Goal: Information Seeking & Learning: Understand process/instructions

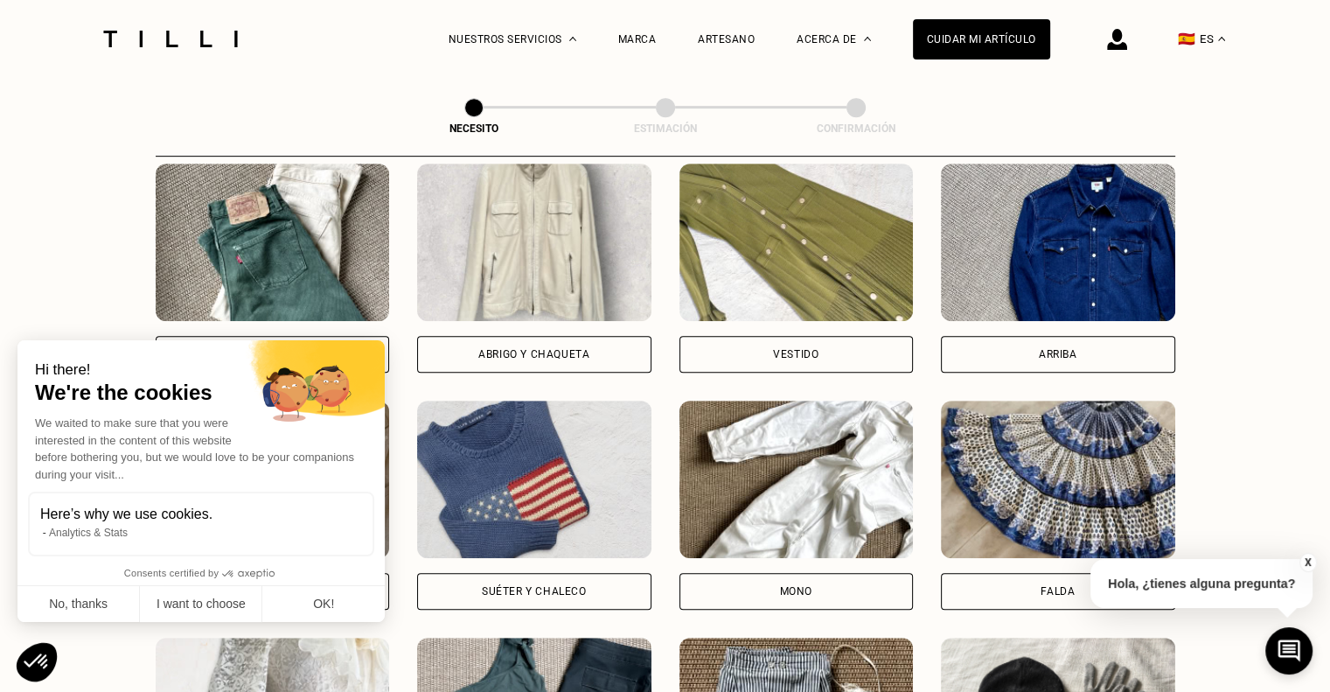
scroll to position [842, 0]
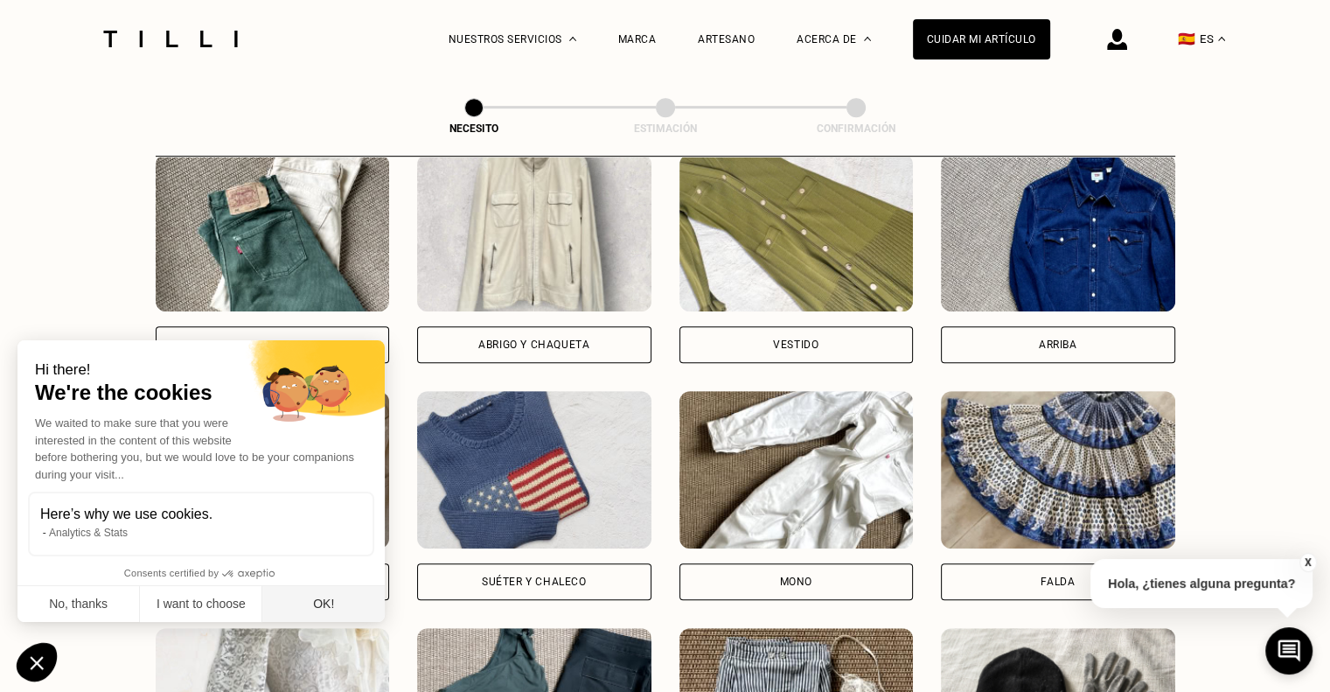
click at [337, 601] on button "OK!" at bounding box center [323, 604] width 122 height 37
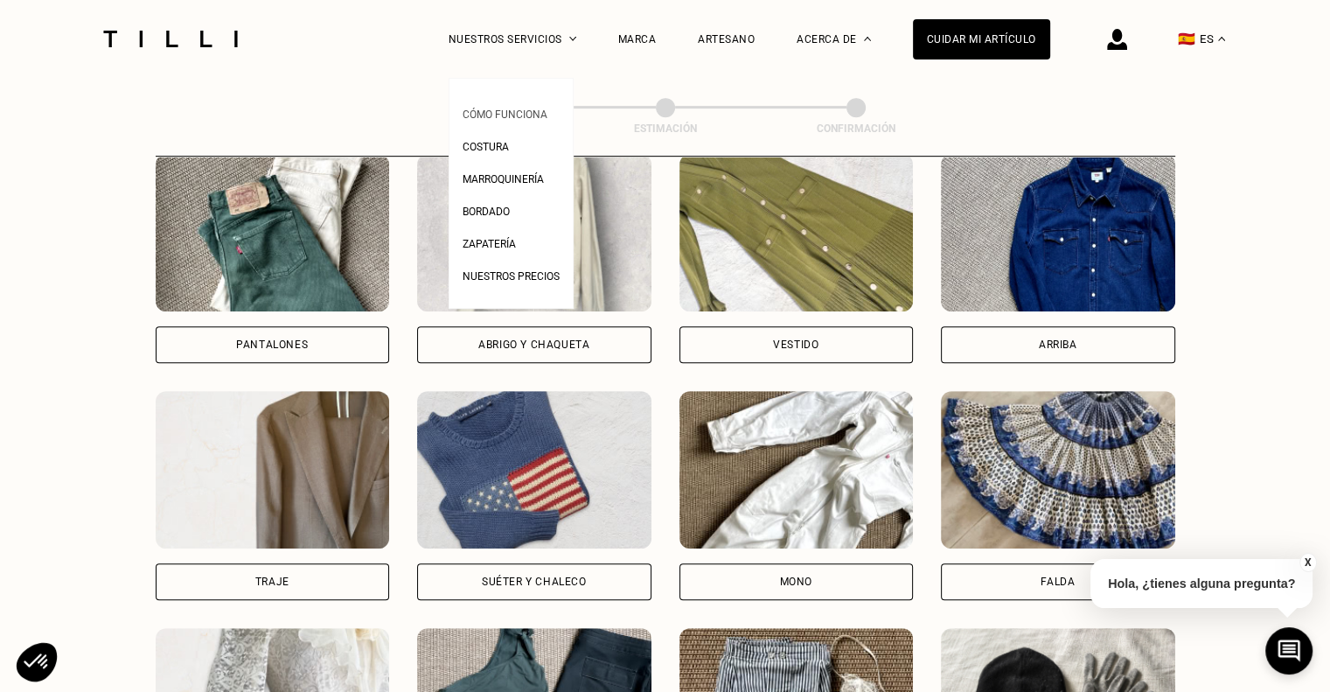
click at [534, 111] on span "Cómo funciona" at bounding box center [504, 114] width 85 height 12
select select "FR"
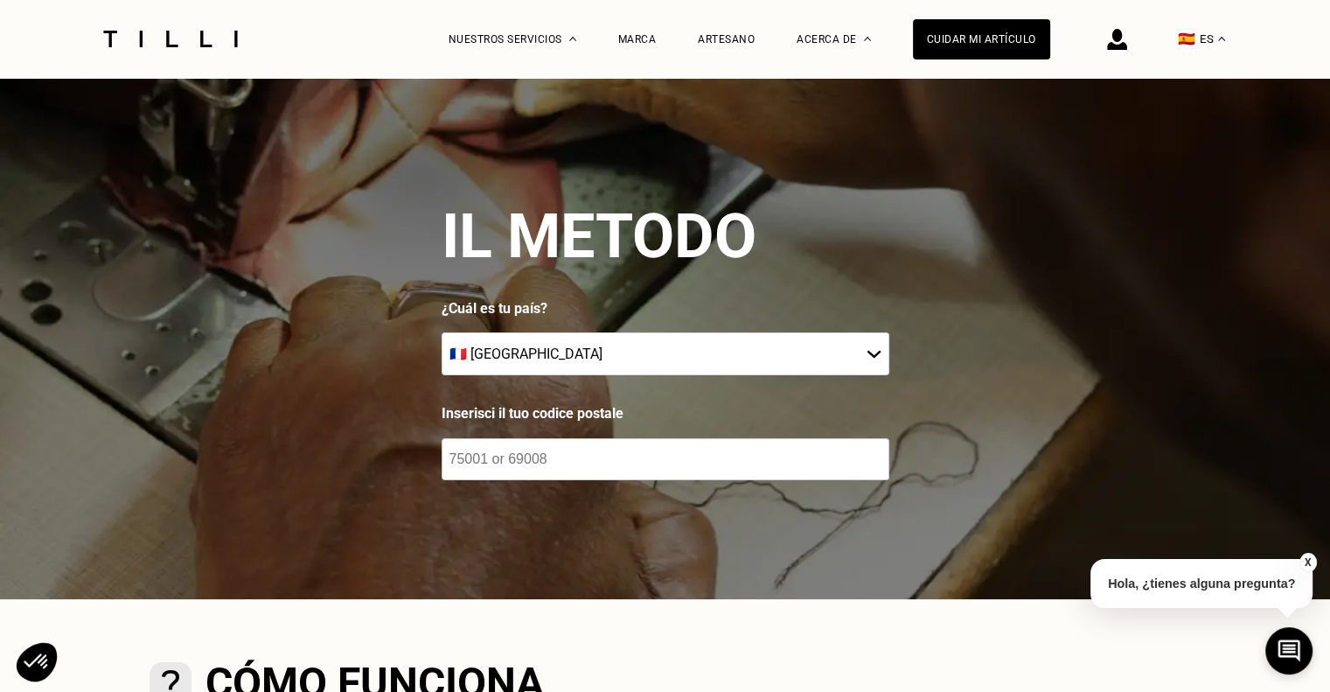
click at [715, 347] on select "🇩🇪 [GEOGRAPHIC_DATA] 🇦🇹 [GEOGRAPHIC_DATA] 🇧🇪 [GEOGRAPHIC_DATA] 🇧🇬 [GEOGRAPHIC_D…" at bounding box center [665, 353] width 448 height 43
click at [304, 376] on img at bounding box center [665, 338] width 1330 height 521
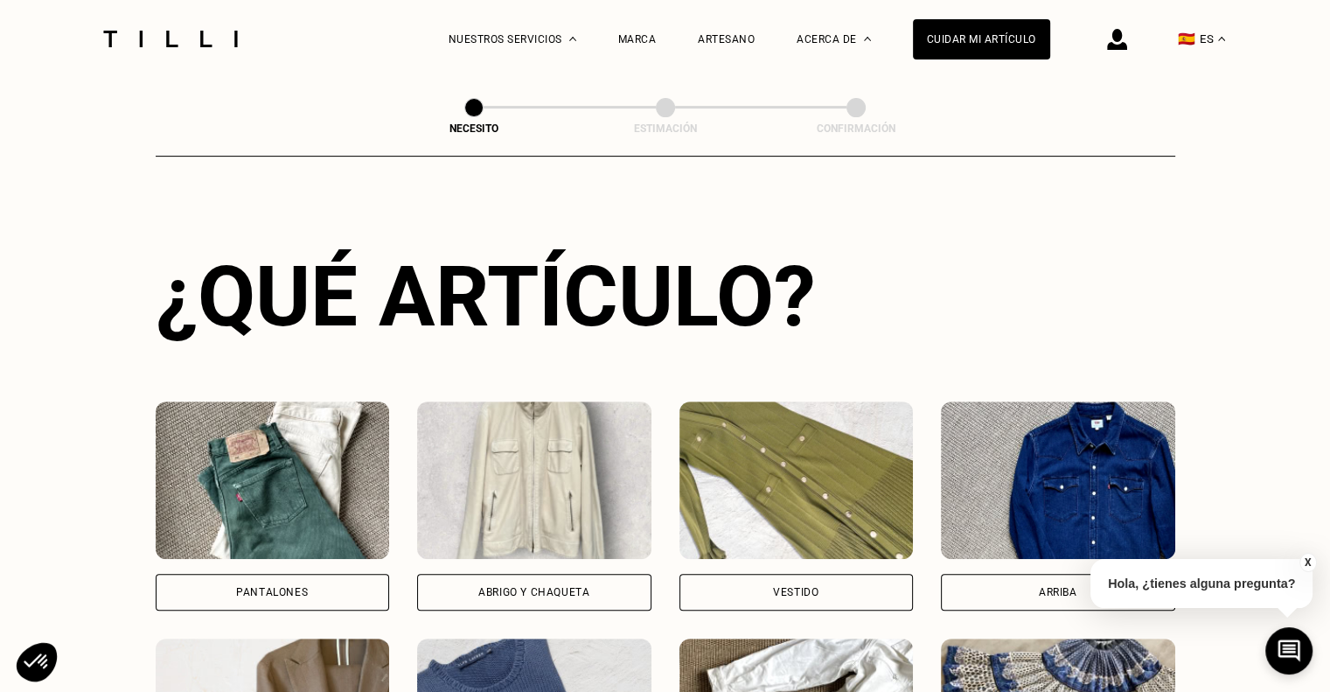
scroll to position [590, 0]
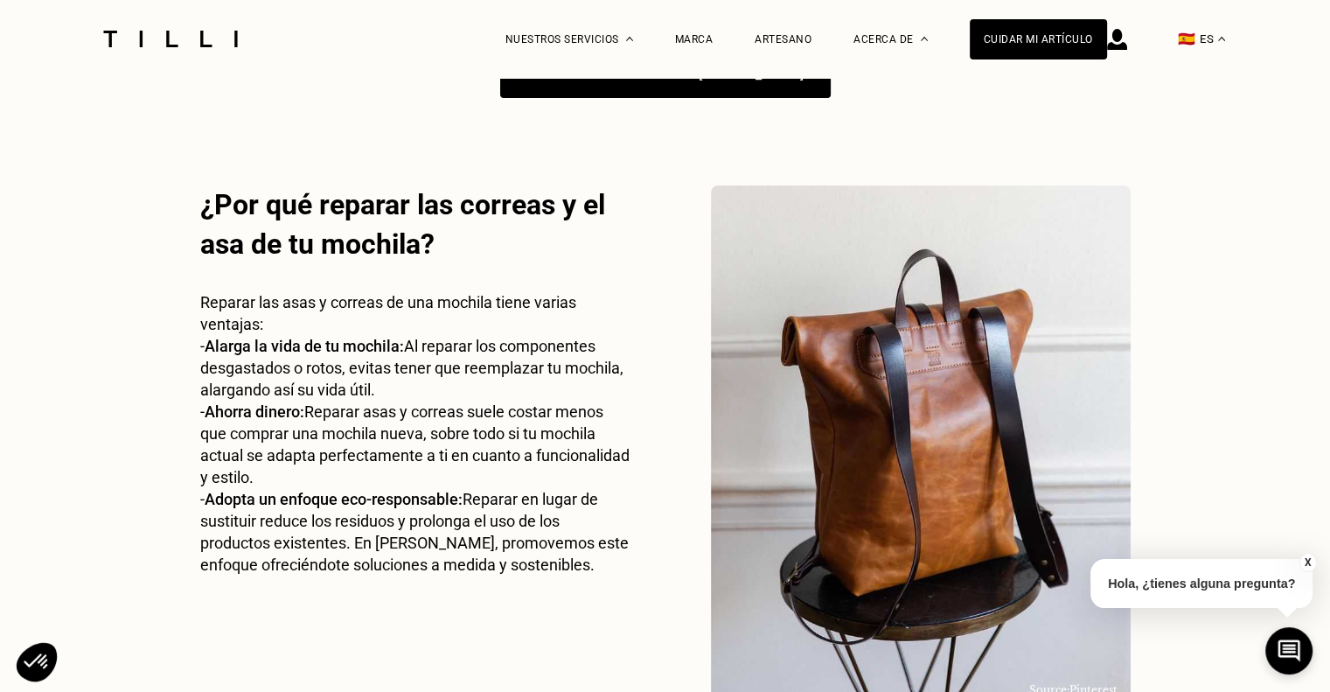
scroll to position [297, 0]
